Goal: Task Accomplishment & Management: Use online tool/utility

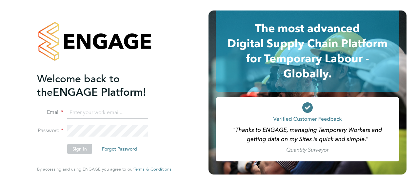
click at [113, 110] on input at bounding box center [107, 113] width 81 height 12
type input "[PERSON_NAME][EMAIL_ADDRESS][PERSON_NAME][DOMAIN_NAME]"
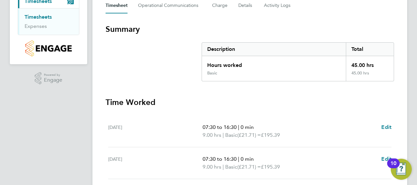
scroll to position [105, 0]
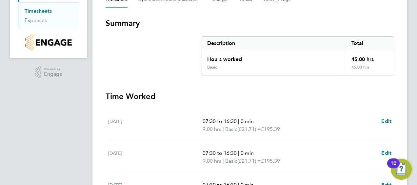
click at [38, 12] on link "Timesheets" at bounding box center [38, 11] width 27 height 6
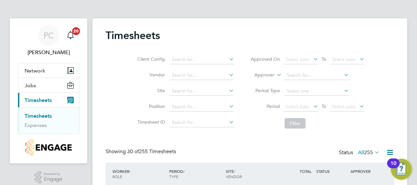
click at [308, 36] on div "Timesheets" at bounding box center [250, 39] width 289 height 20
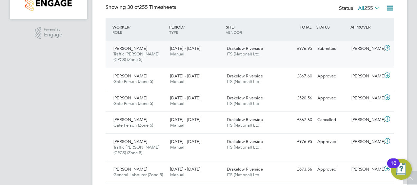
click at [388, 47] on icon at bounding box center [388, 47] width 8 height 5
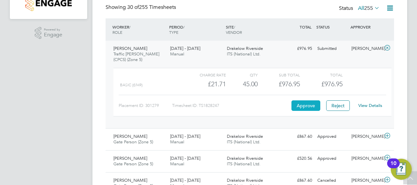
click at [312, 102] on button "Approve" at bounding box center [306, 105] width 29 height 11
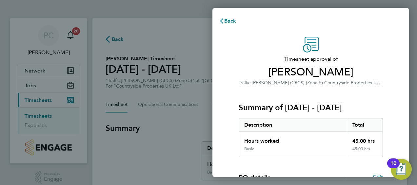
click at [261, 97] on div "Summary of 22 - 28 Sep 2025 Description Total Hours worked 45.00 hrs Basic 45.0…" at bounding box center [311, 122] width 144 height 71
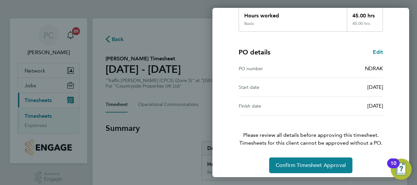
scroll to position [129, 0]
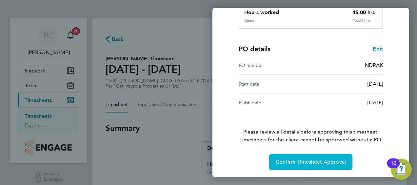
click at [313, 166] on button "Confirm Timesheet Approval" at bounding box center [310, 162] width 83 height 16
